Goal: Check status: Check status

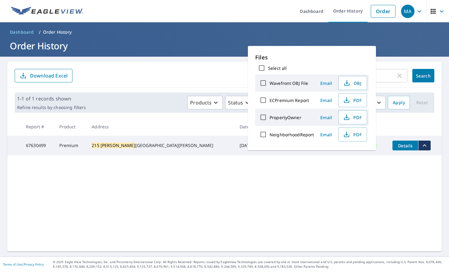
click at [383, 40] on h1 "Order History" at bounding box center [224, 45] width 434 height 13
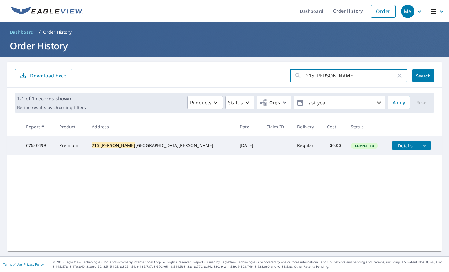
drag, startPoint x: 373, startPoint y: 77, endPoint x: 310, endPoint y: 79, distance: 63.3
click at [310, 79] on input "215 [PERSON_NAME]" at bounding box center [351, 75] width 90 height 17
click at [355, 82] on input "215 [PERSON_NAME]" at bounding box center [351, 75] width 90 height 17
click at [396, 77] on icon "button" at bounding box center [399, 75] width 7 height 7
click at [383, 76] on input "text" at bounding box center [357, 75] width 102 height 17
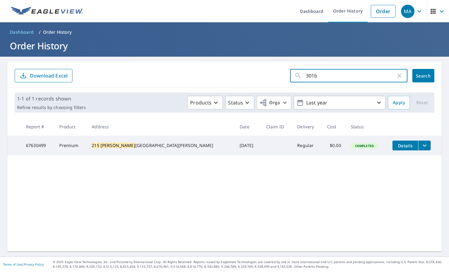
type input "301b"
click at [415, 80] on button "Search" at bounding box center [423, 75] width 22 height 13
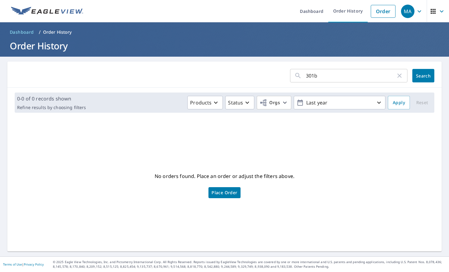
click at [394, 79] on div "301b ​" at bounding box center [348, 75] width 117 height 13
click at [397, 77] on icon "button" at bounding box center [399, 75] width 7 height 7
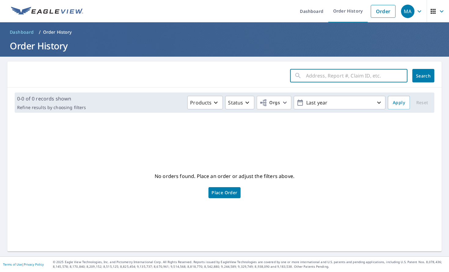
click at [307, 76] on input "text" at bounding box center [357, 75] width 102 height 17
type input "[PERSON_NAME]"
click at [412, 76] on button "Search" at bounding box center [423, 75] width 22 height 13
